Goal: Task Accomplishment & Management: Use online tool/utility

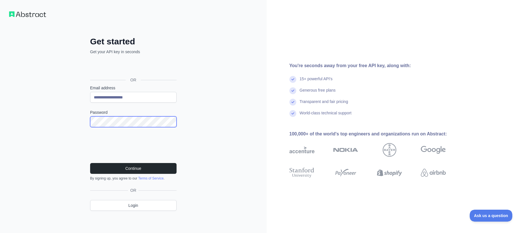
click at [74, 123] on div "**********" at bounding box center [133, 116] width 267 height 233
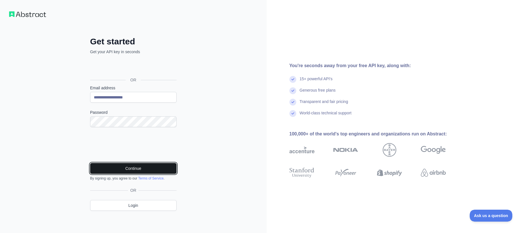
click at [156, 168] on button "Continue" at bounding box center [133, 168] width 86 height 11
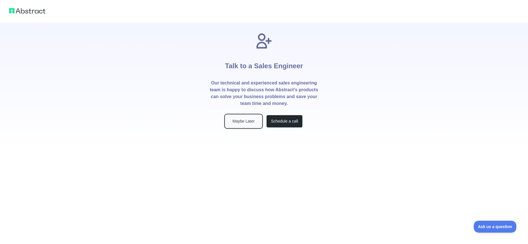
click at [254, 123] on button "Maybe Later" at bounding box center [244, 121] width 36 height 13
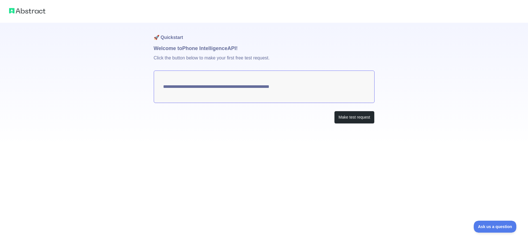
drag, startPoint x: 306, startPoint y: 86, endPoint x: 170, endPoint y: 86, distance: 136.5
click at [170, 86] on textarea "**********" at bounding box center [264, 87] width 221 height 32
drag, startPoint x: 318, startPoint y: 87, endPoint x: 193, endPoint y: 86, distance: 125.4
click at [193, 86] on textarea "**********" at bounding box center [264, 87] width 221 height 32
click at [349, 117] on button "Make test request" at bounding box center [354, 117] width 40 height 13
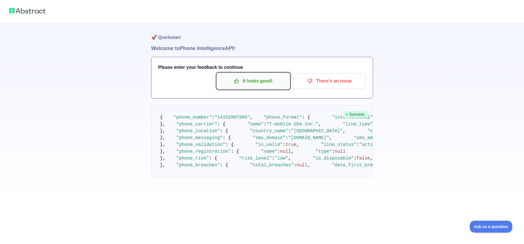
click at [267, 83] on p "It looks good!" at bounding box center [253, 81] width 64 height 10
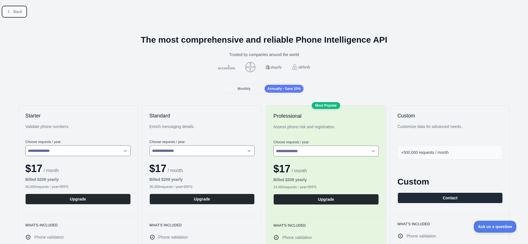
click at [20, 11] on span "Back" at bounding box center [17, 11] width 9 height 5
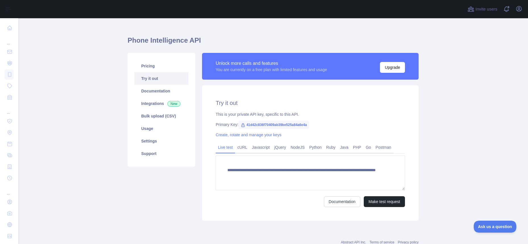
scroll to position [11, 0]
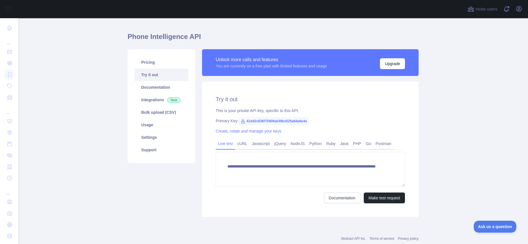
click at [251, 120] on span "41d42c836f70409ab39be525a84a6e4a" at bounding box center [274, 121] width 71 height 9
click at [241, 122] on icon at bounding box center [243, 121] width 5 height 5
click at [241, 121] on icon at bounding box center [243, 121] width 5 height 5
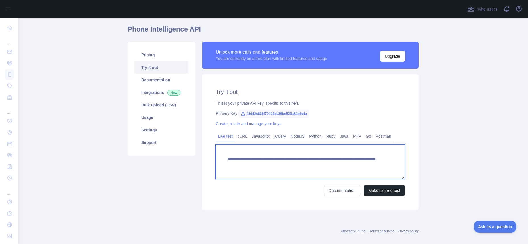
drag, startPoint x: 361, startPoint y: 166, endPoint x: 207, endPoint y: 153, distance: 155.0
click at [207, 153] on div "**********" at bounding box center [310, 141] width 217 height 135
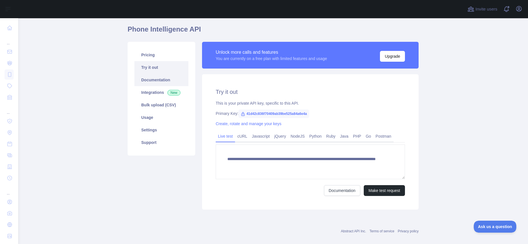
click at [158, 85] on link "Documentation" at bounding box center [162, 80] width 54 height 13
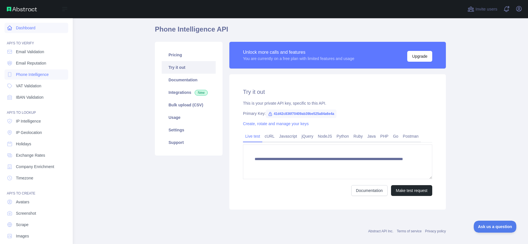
click at [19, 27] on link "Dashboard" at bounding box center [37, 28] width 64 height 10
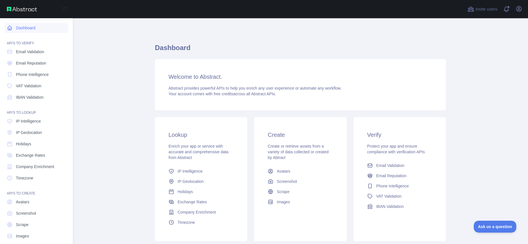
click at [20, 28] on link "Dashboard" at bounding box center [37, 28] width 64 height 10
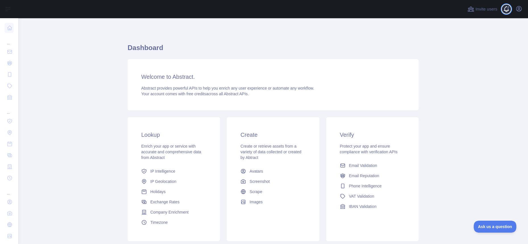
click at [507, 11] on span at bounding box center [508, 9] width 11 height 18
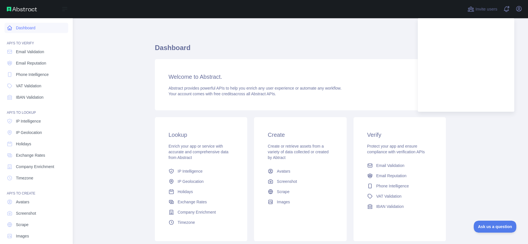
click at [5, 26] on link "Dashboard" at bounding box center [37, 28] width 64 height 10
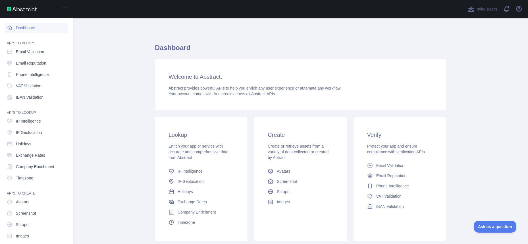
click at [15, 29] on link "Dashboard" at bounding box center [37, 28] width 64 height 10
click at [16, 30] on link "Dashboard" at bounding box center [37, 28] width 64 height 10
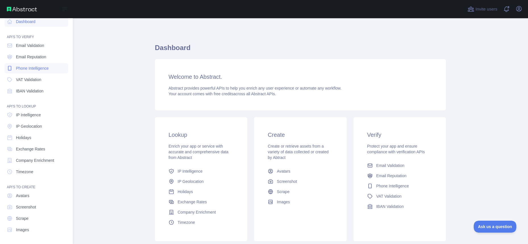
click at [29, 72] on link "Phone Intelligence" at bounding box center [37, 68] width 64 height 10
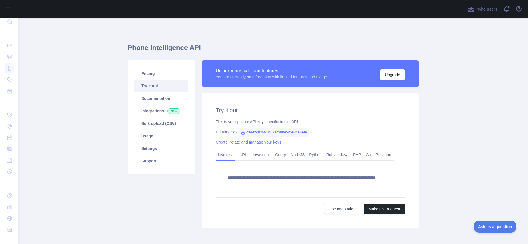
click at [241, 132] on icon at bounding box center [243, 132] width 5 height 5
click at [309, 132] on span "41d42c836f70409ab39be525a84a6e4a" at bounding box center [274, 132] width 71 height 9
drag, startPoint x: 316, startPoint y: 132, endPoint x: 245, endPoint y: 133, distance: 71.1
click at [245, 133] on span "41d42c836f70409ab39be525a84a6e4a" at bounding box center [274, 132] width 71 height 9
copy span "41d42c836f70409ab39be525a84a6e4a"
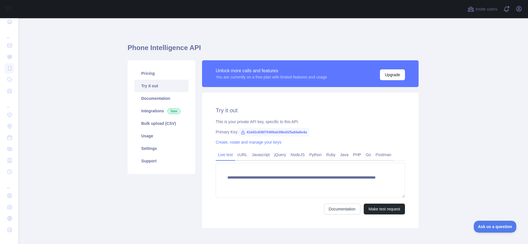
click at [284, 139] on div "**********" at bounding box center [310, 160] width 217 height 135
drag, startPoint x: 306, startPoint y: 132, endPoint x: 222, endPoint y: 127, distance: 84.3
click at [222, 127] on div "**********" at bounding box center [310, 160] width 217 height 135
copy div "Primary Key: 41d42c836f70409ab39be525a84a6e4a"
